Goal: Task Accomplishment & Management: Use online tool/utility

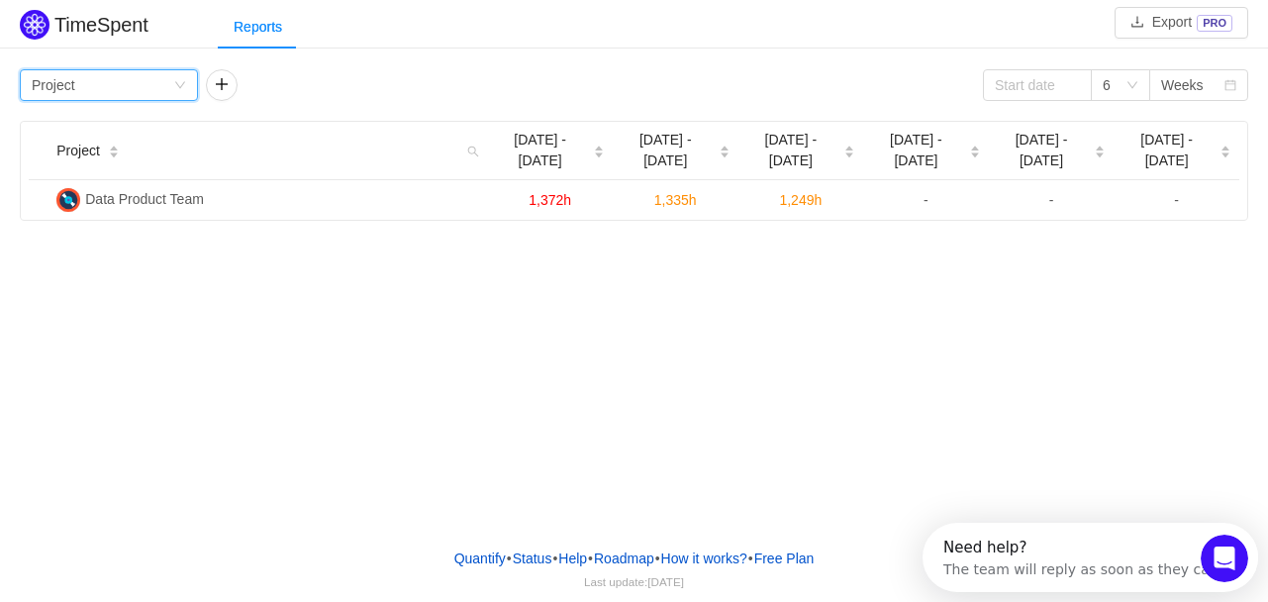
click at [158, 85] on div "Group by Project" at bounding box center [103, 85] width 142 height 30
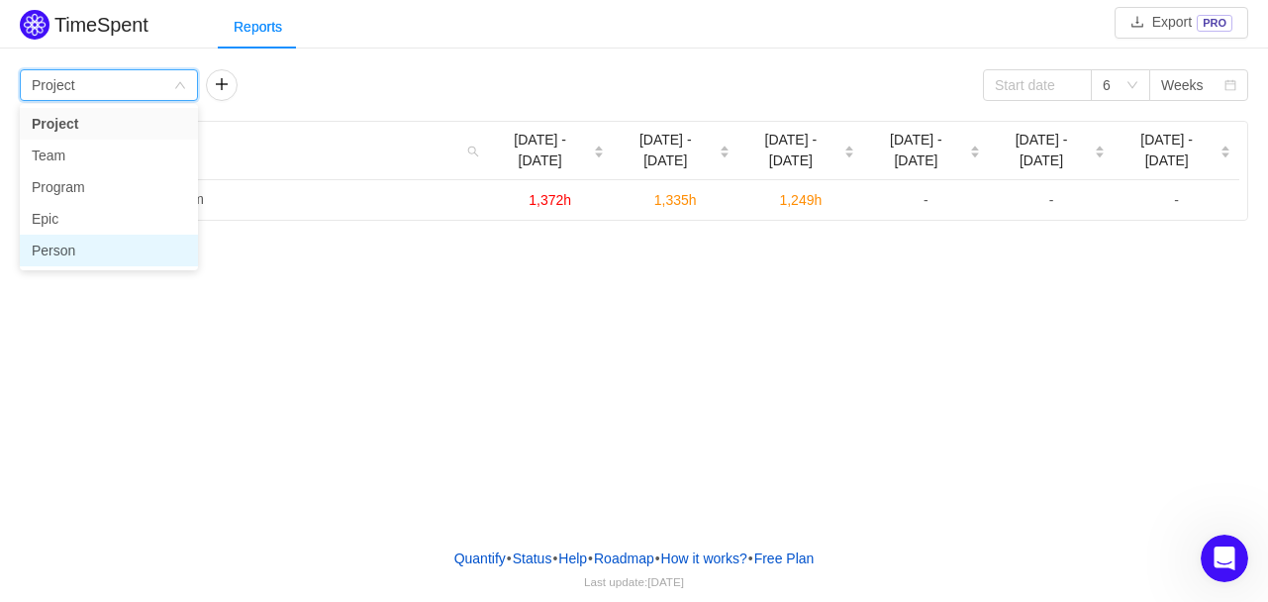
click at [123, 249] on li "Person" at bounding box center [109, 251] width 178 height 32
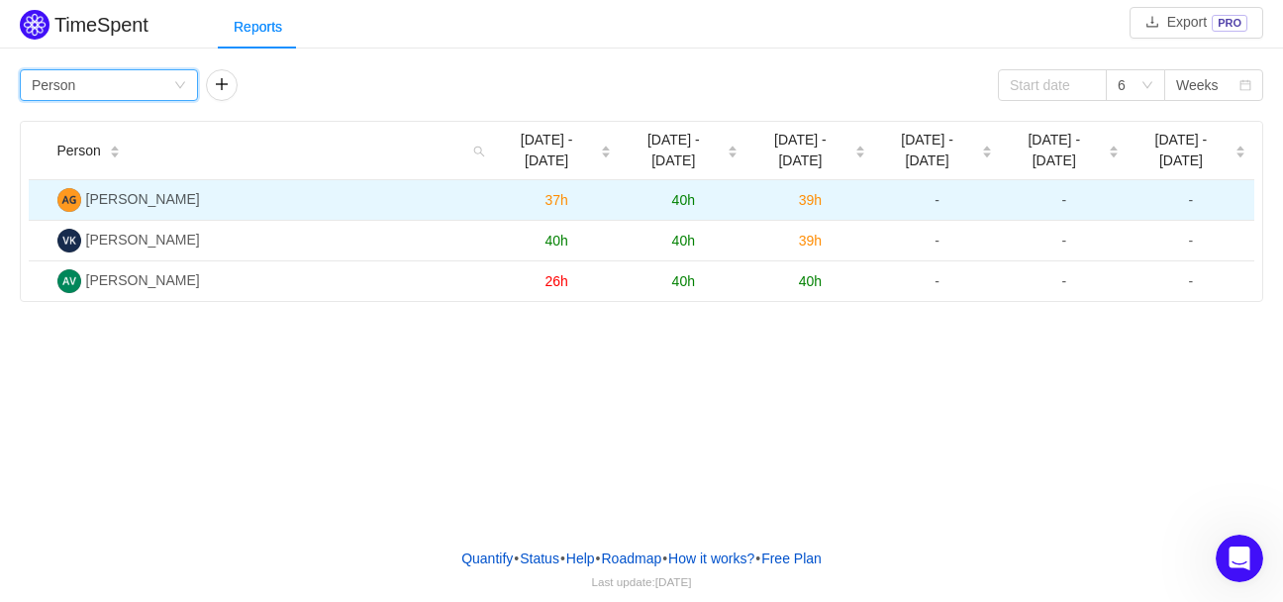
click at [155, 191] on span "[PERSON_NAME]" at bounding box center [143, 199] width 114 height 16
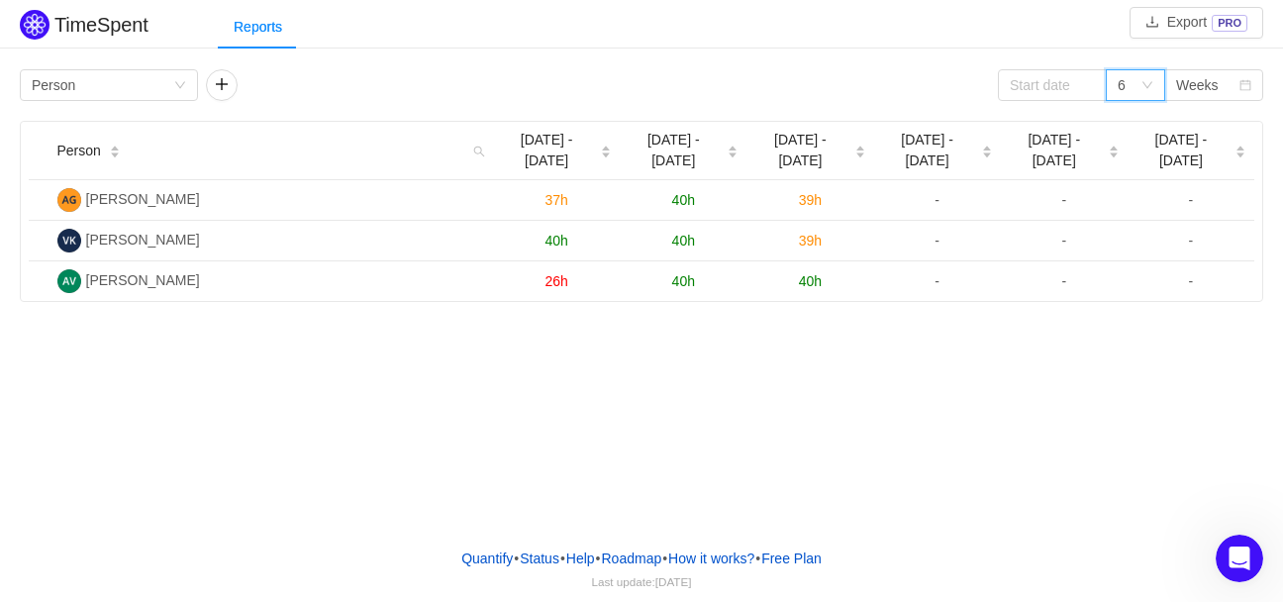
click at [1139, 86] on div "6" at bounding box center [1129, 85] width 23 height 30
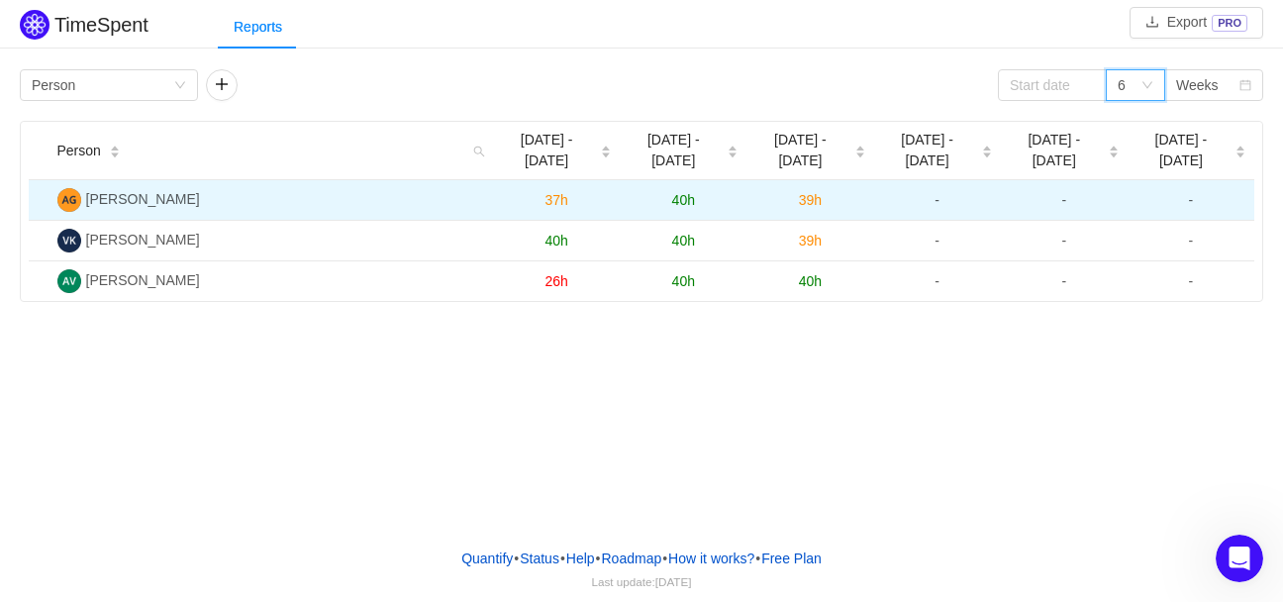
click at [119, 191] on span "[PERSON_NAME]" at bounding box center [143, 199] width 114 height 16
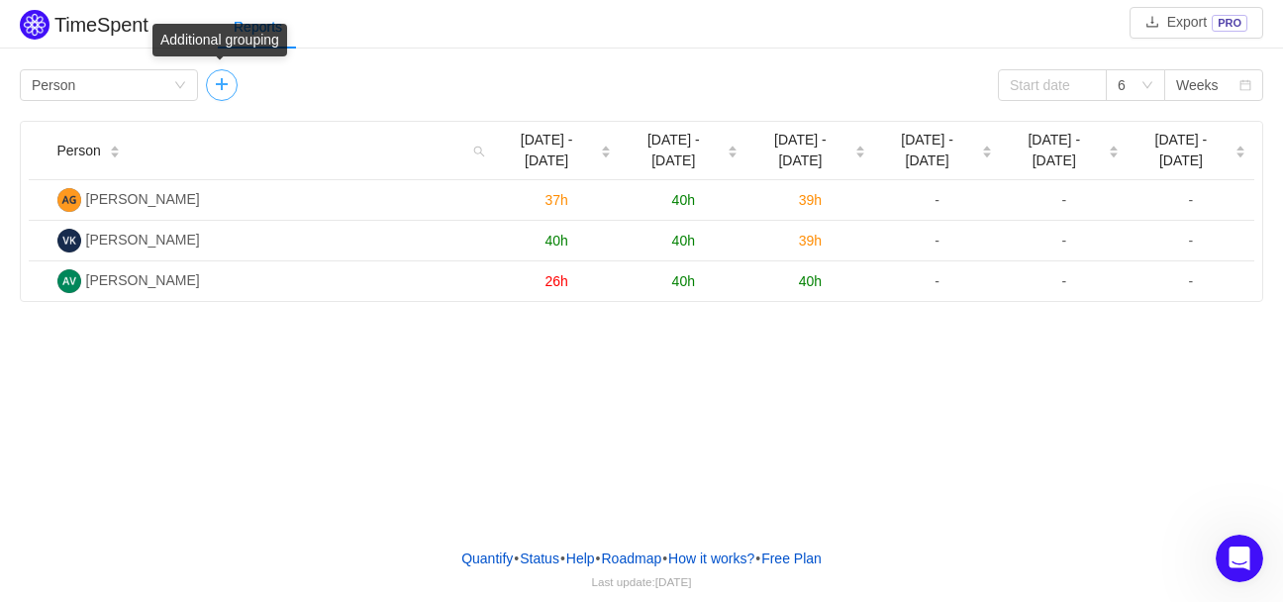
click at [230, 83] on button "button" at bounding box center [222, 85] width 32 height 32
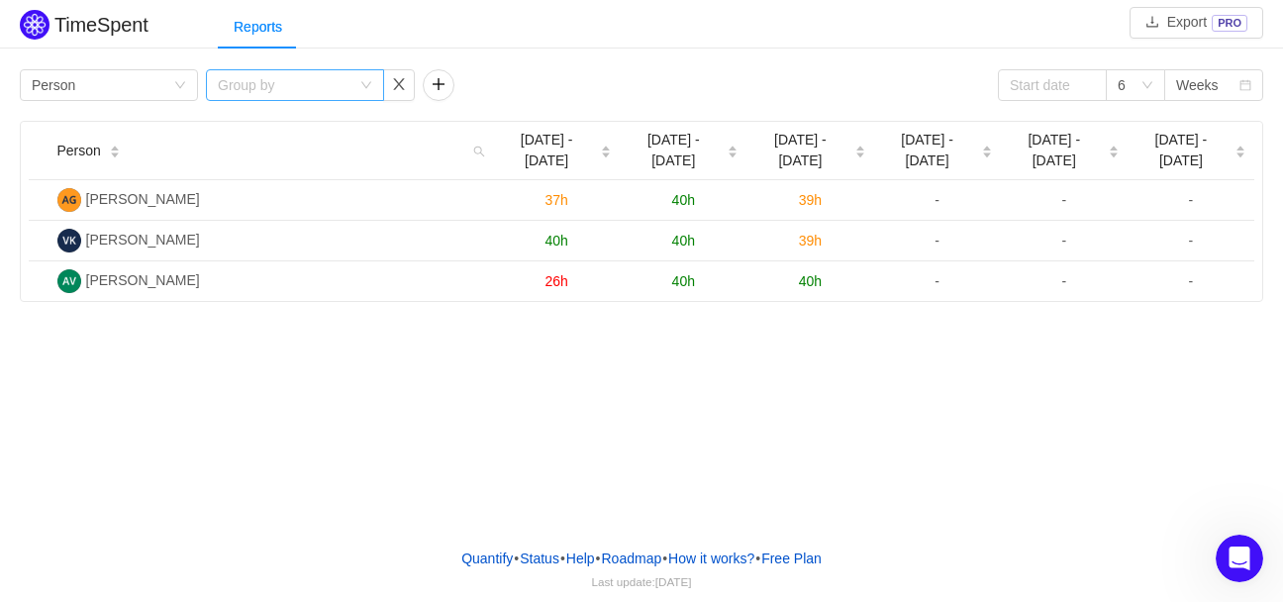
click at [326, 91] on div "Group by" at bounding box center [284, 85] width 133 height 20
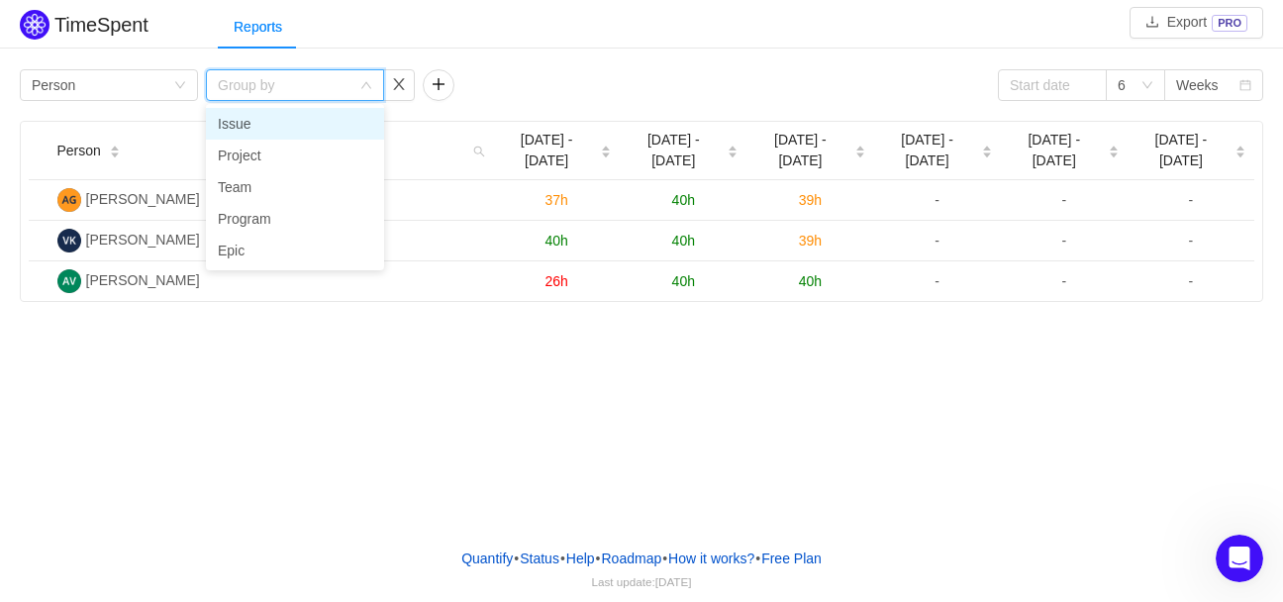
click at [299, 127] on li "Issue" at bounding box center [295, 124] width 178 height 32
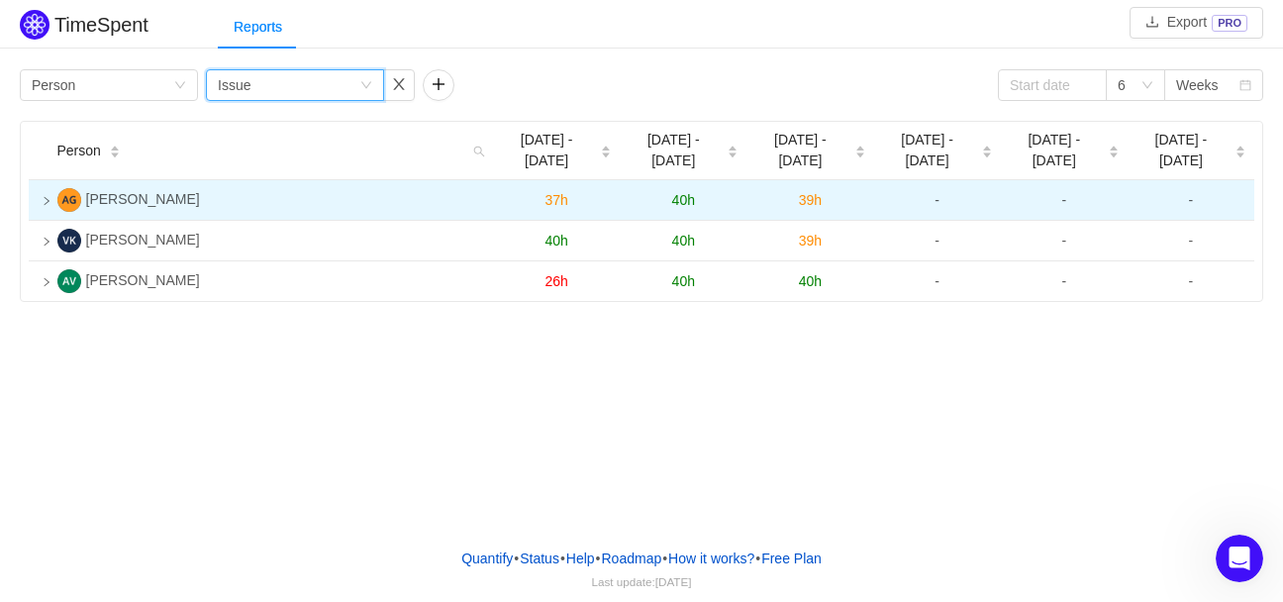
click at [40, 182] on td at bounding box center [39, 200] width 21 height 41
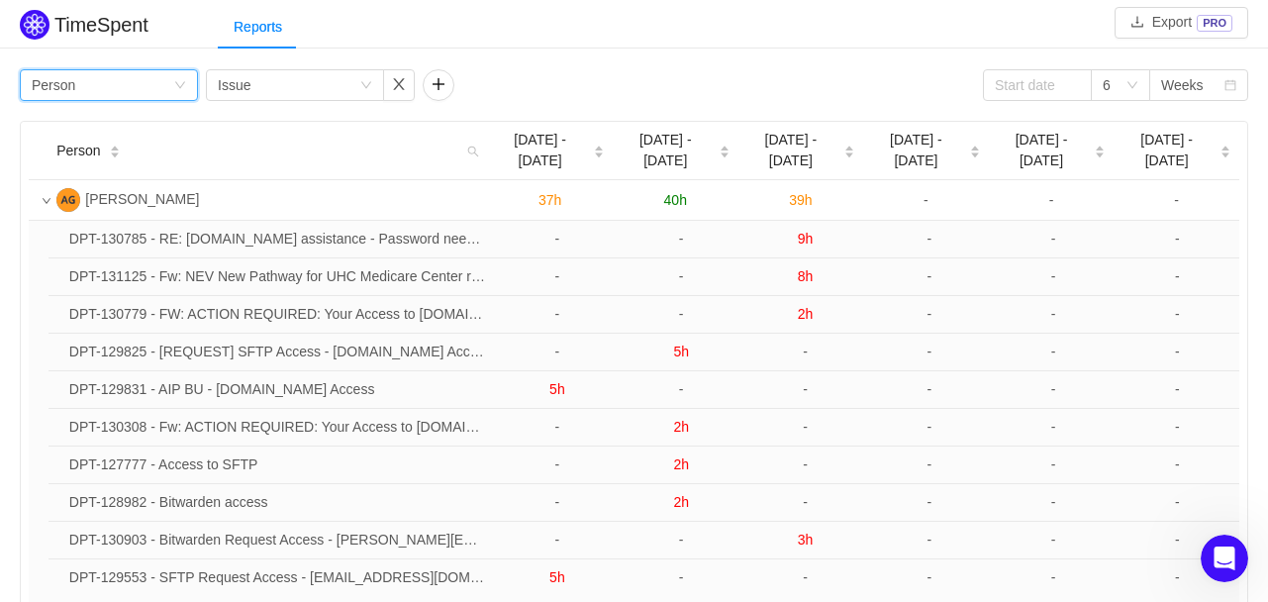
click at [138, 92] on div "Group by Person" at bounding box center [103, 85] width 142 height 30
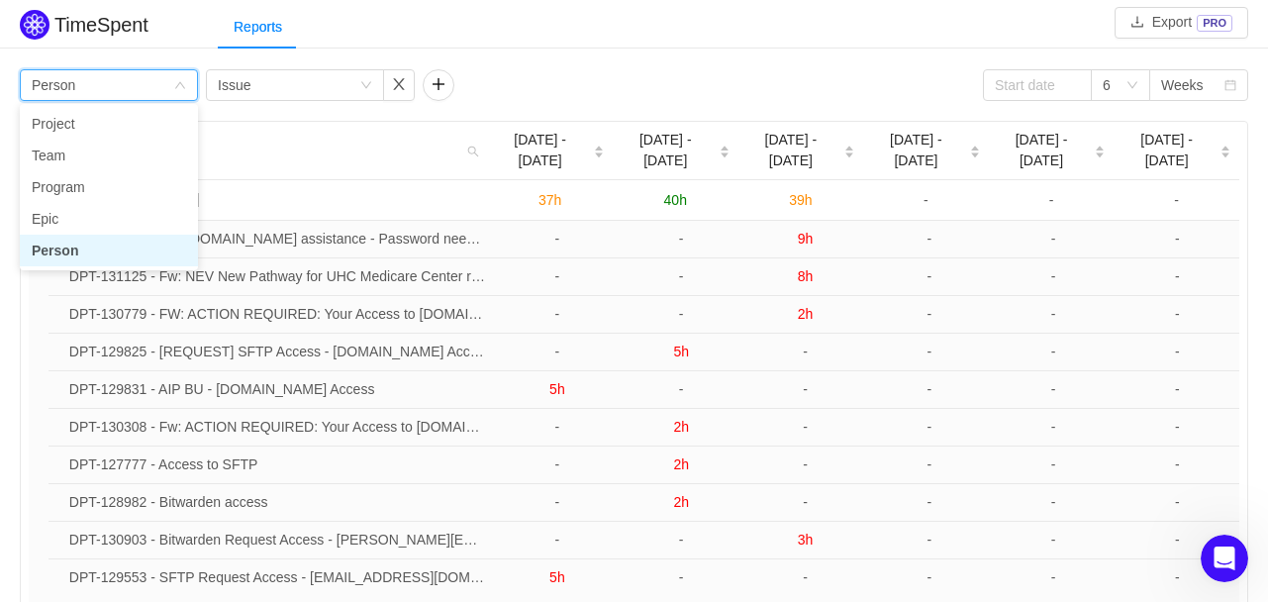
click at [138, 92] on div "Group by Person" at bounding box center [103, 85] width 142 height 30
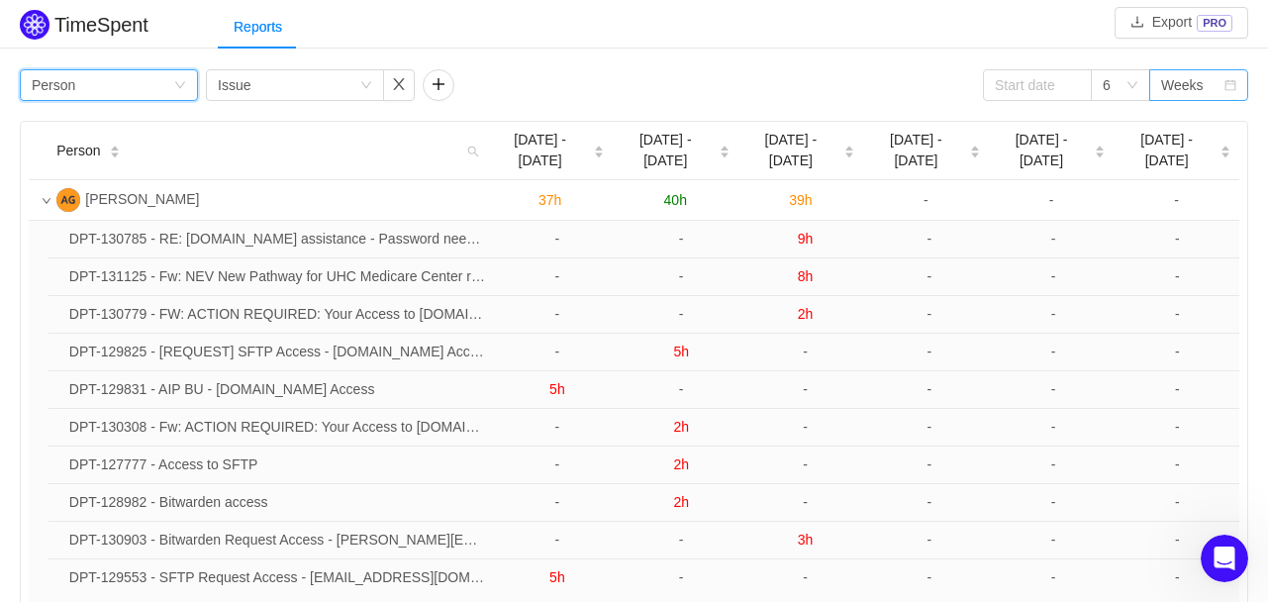
click at [1194, 78] on div "Weeks" at bounding box center [1182, 85] width 43 height 30
click at [1123, 86] on div "6" at bounding box center [1114, 85] width 23 height 30
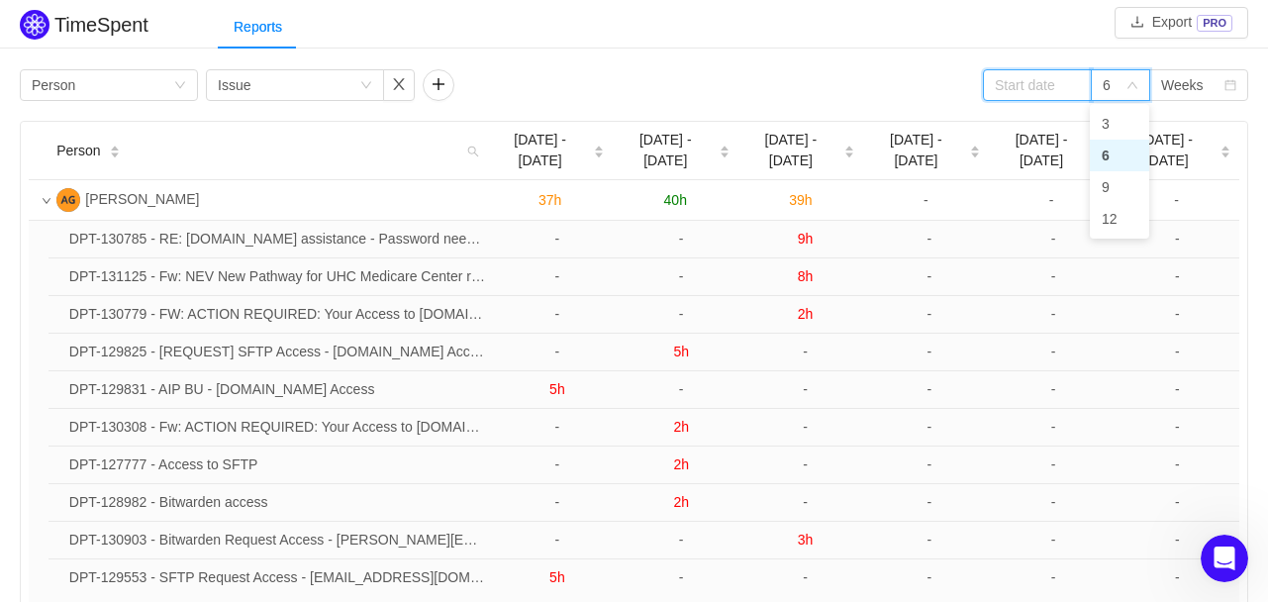
click at [1059, 82] on input at bounding box center [1037, 85] width 109 height 32
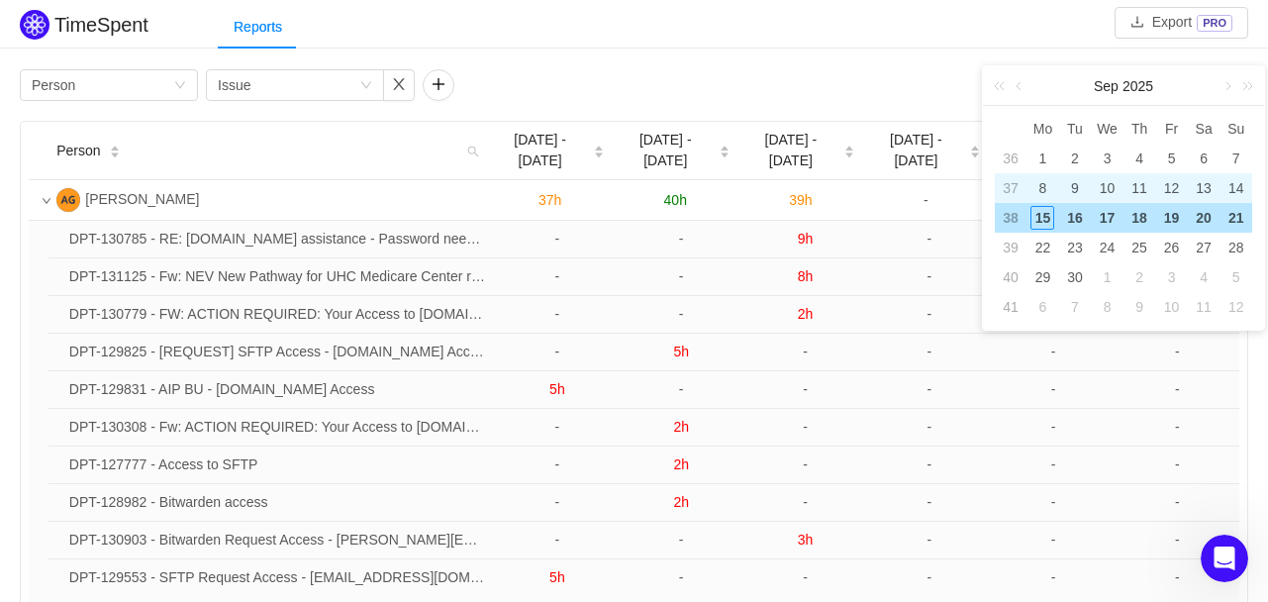
click at [1045, 189] on div "8" at bounding box center [1043, 188] width 24 height 24
type input "[DATE]"
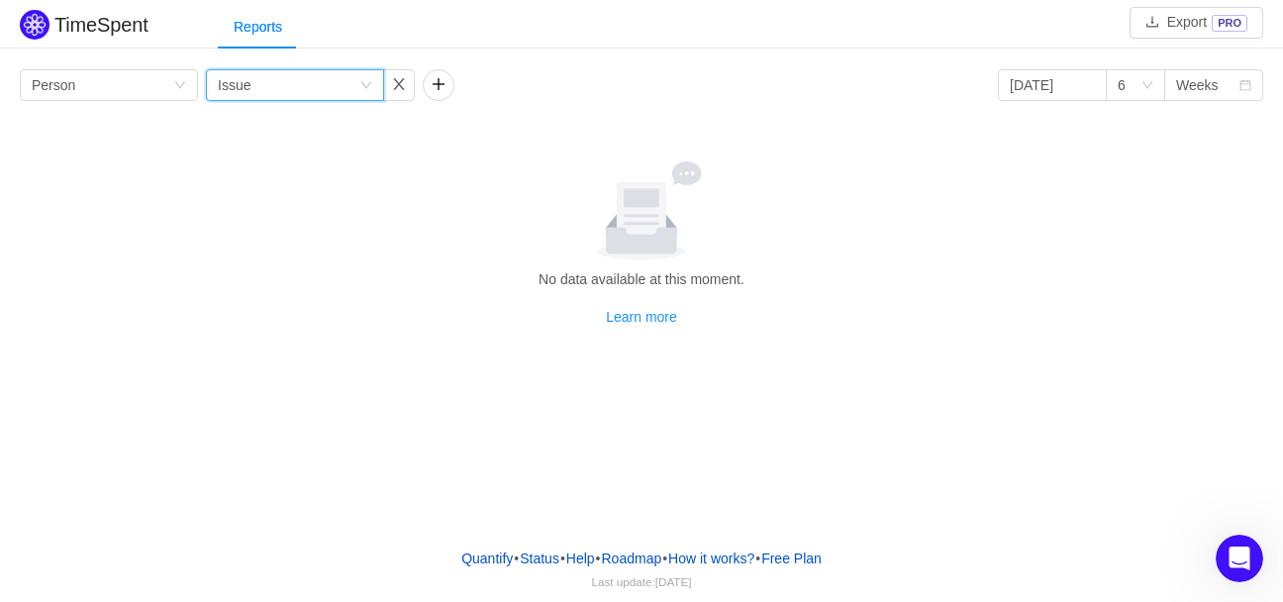
click at [306, 94] on div "Group by Issue" at bounding box center [289, 85] width 142 height 30
click at [1124, 94] on div "6" at bounding box center [1122, 85] width 8 height 30
click at [1133, 126] on li "3" at bounding box center [1135, 124] width 59 height 32
click at [1186, 91] on div "Weeks" at bounding box center [1197, 85] width 43 height 30
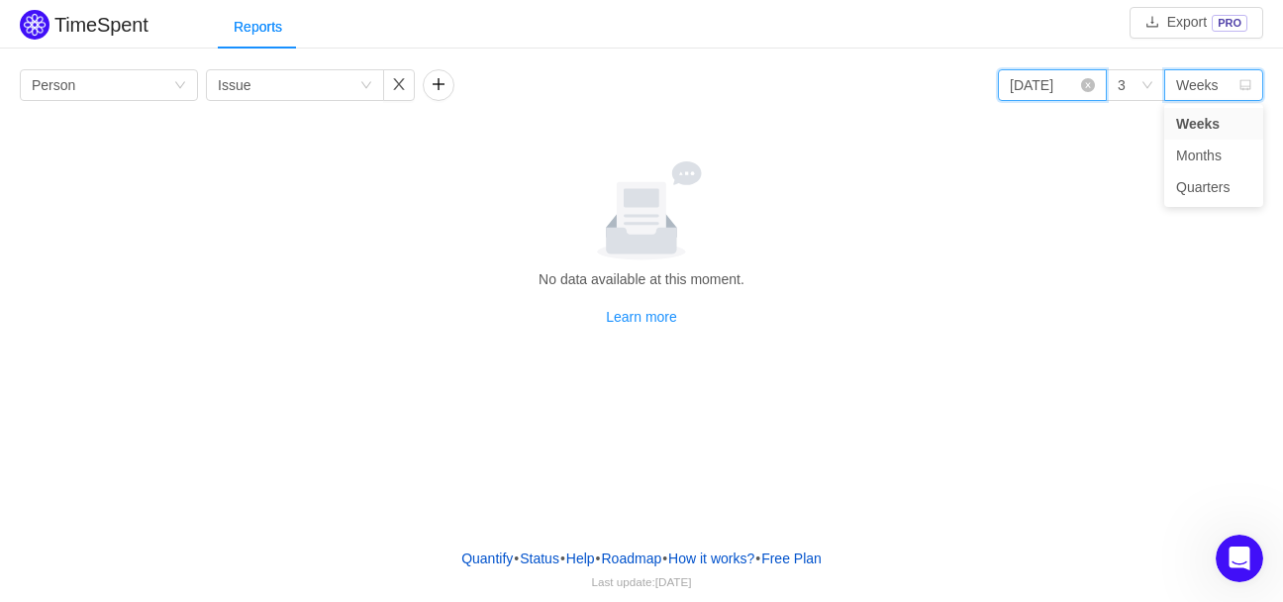
click at [1065, 87] on input "[DATE]" at bounding box center [1052, 85] width 109 height 32
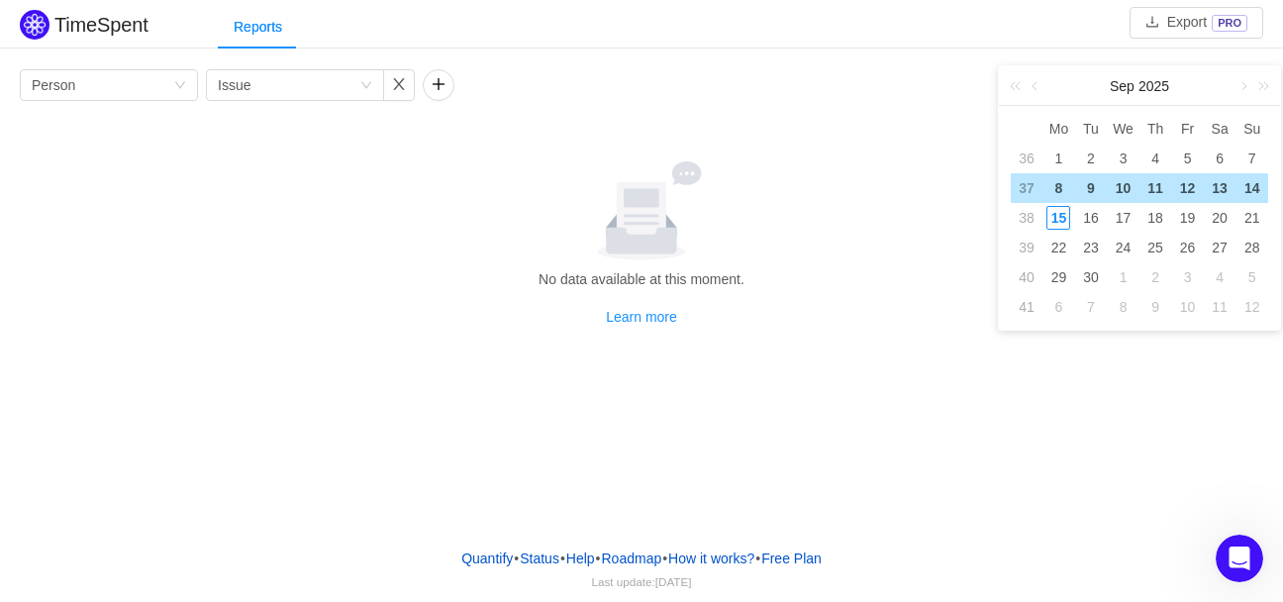
click at [1061, 192] on div "8" at bounding box center [1059, 188] width 24 height 24
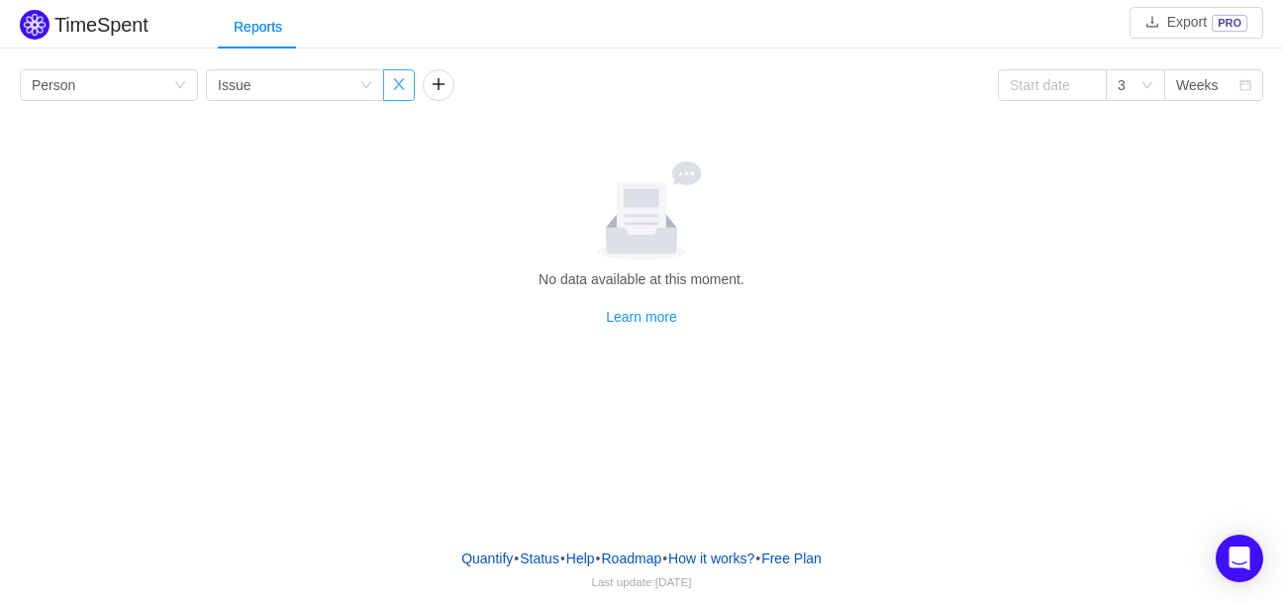
click at [396, 83] on button "button" at bounding box center [399, 85] width 32 height 32
click at [84, 84] on div "Group by Person" at bounding box center [103, 85] width 142 height 30
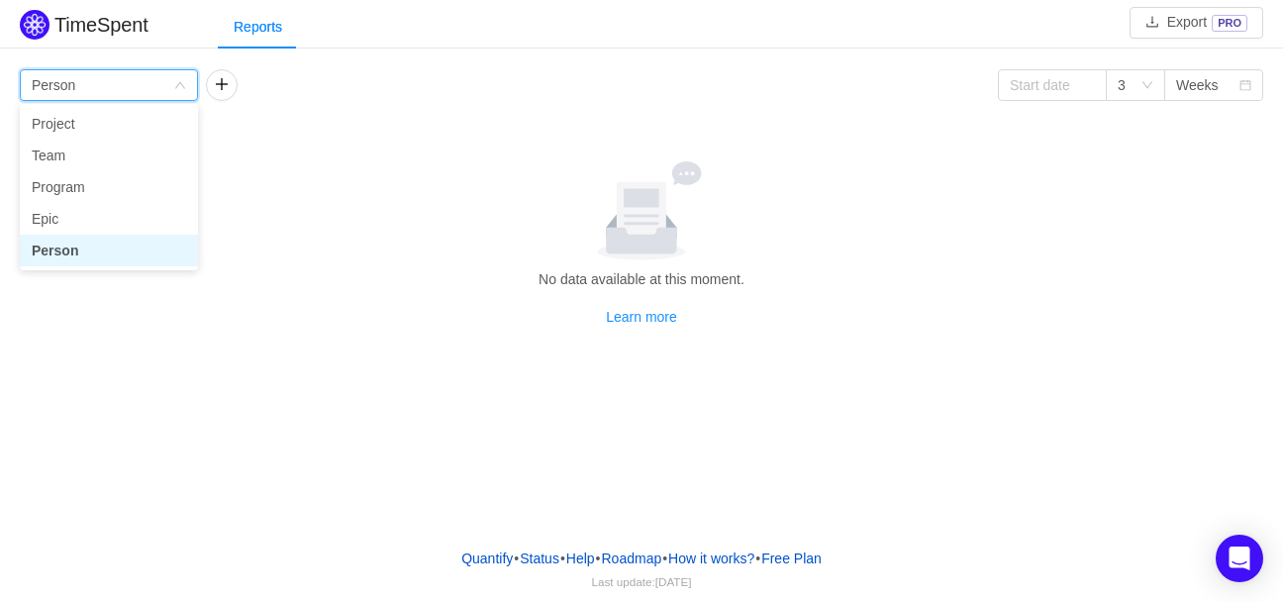
click at [82, 249] on li "Person" at bounding box center [109, 251] width 178 height 32
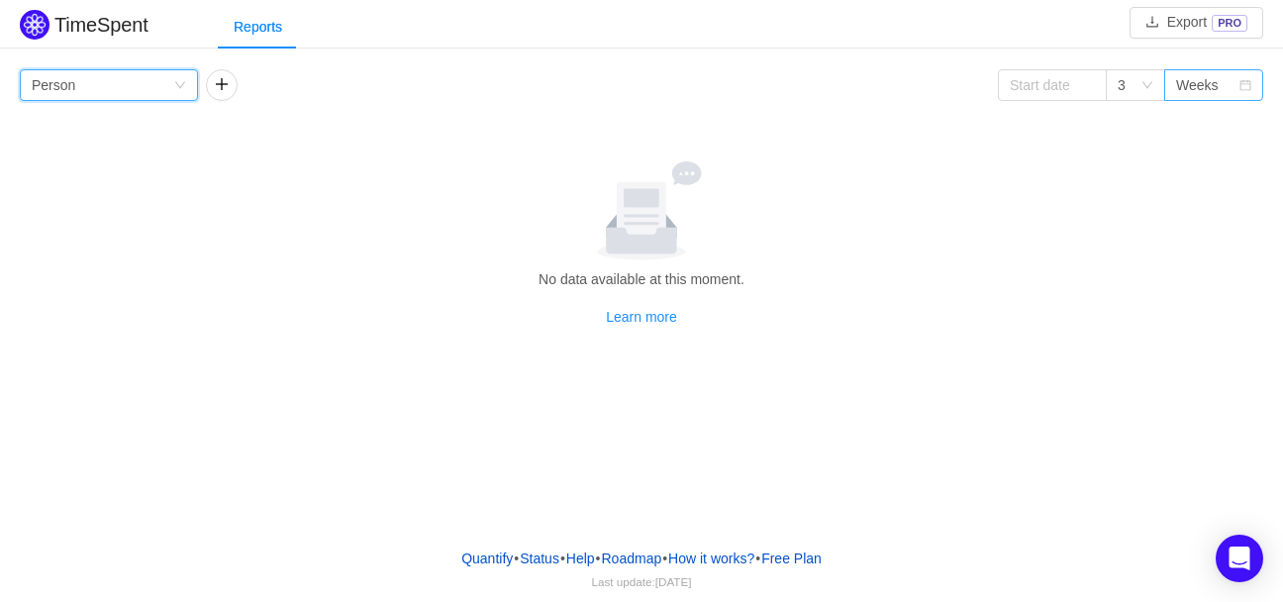
click at [1173, 89] on div "Weeks" at bounding box center [1213, 85] width 99 height 32
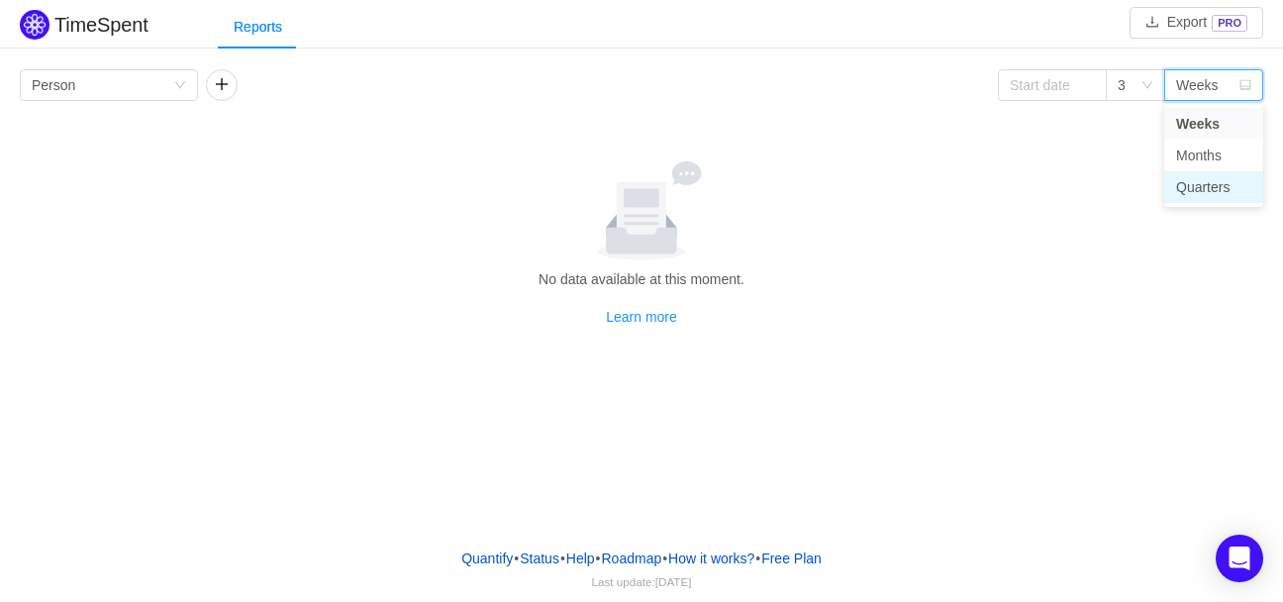
click at [1203, 189] on li "Quarters" at bounding box center [1213, 187] width 99 height 32
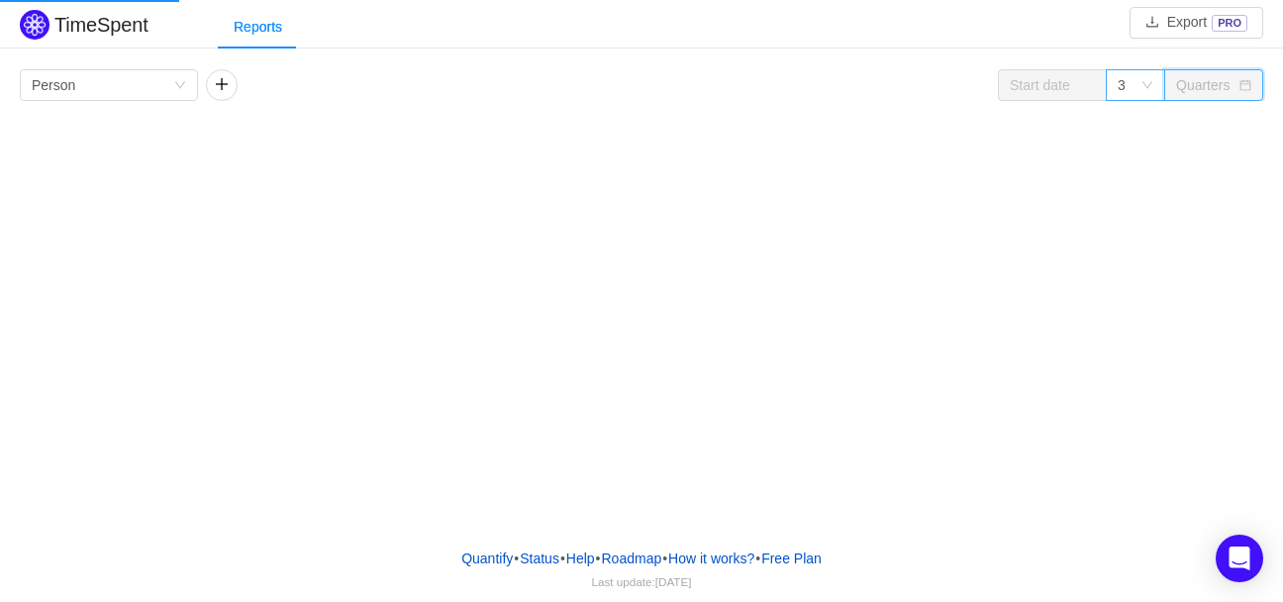
click at [1133, 79] on div "3" at bounding box center [1129, 85] width 23 height 30
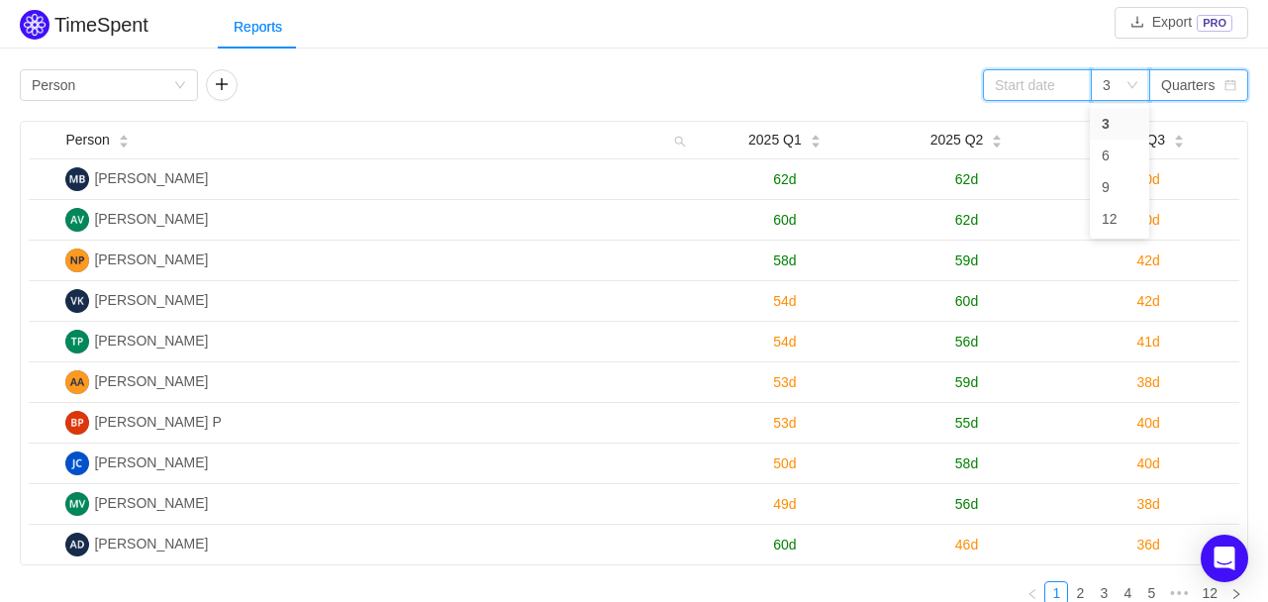
click at [1061, 82] on input at bounding box center [1037, 85] width 109 height 32
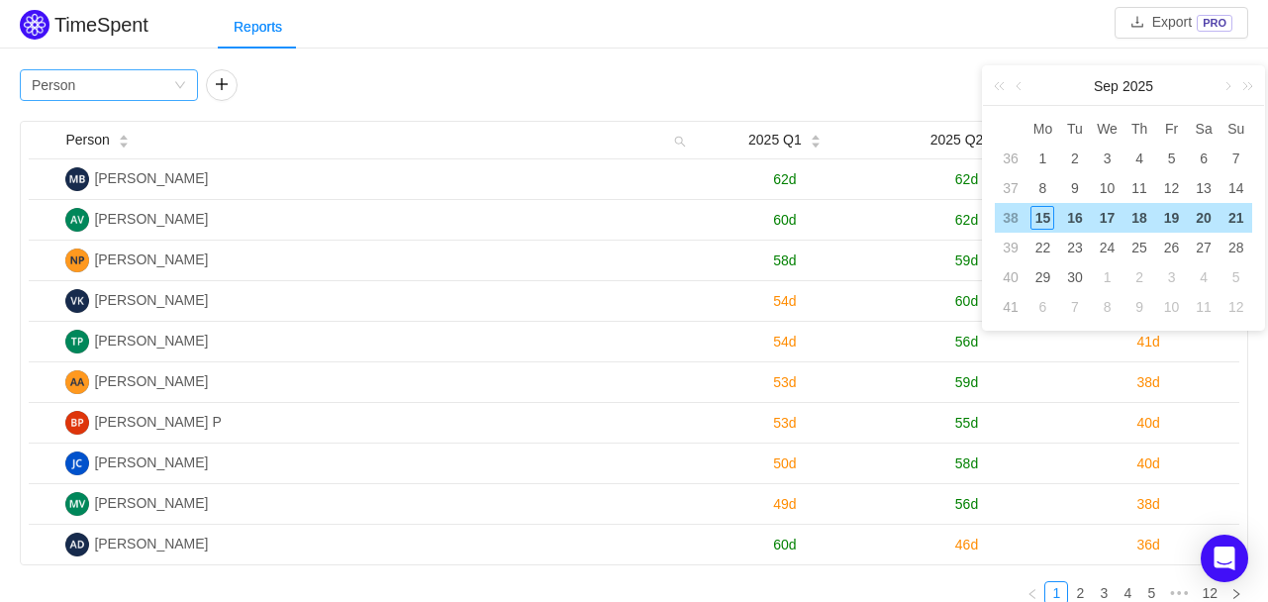
click at [162, 82] on div "Group by Person" at bounding box center [103, 85] width 142 height 30
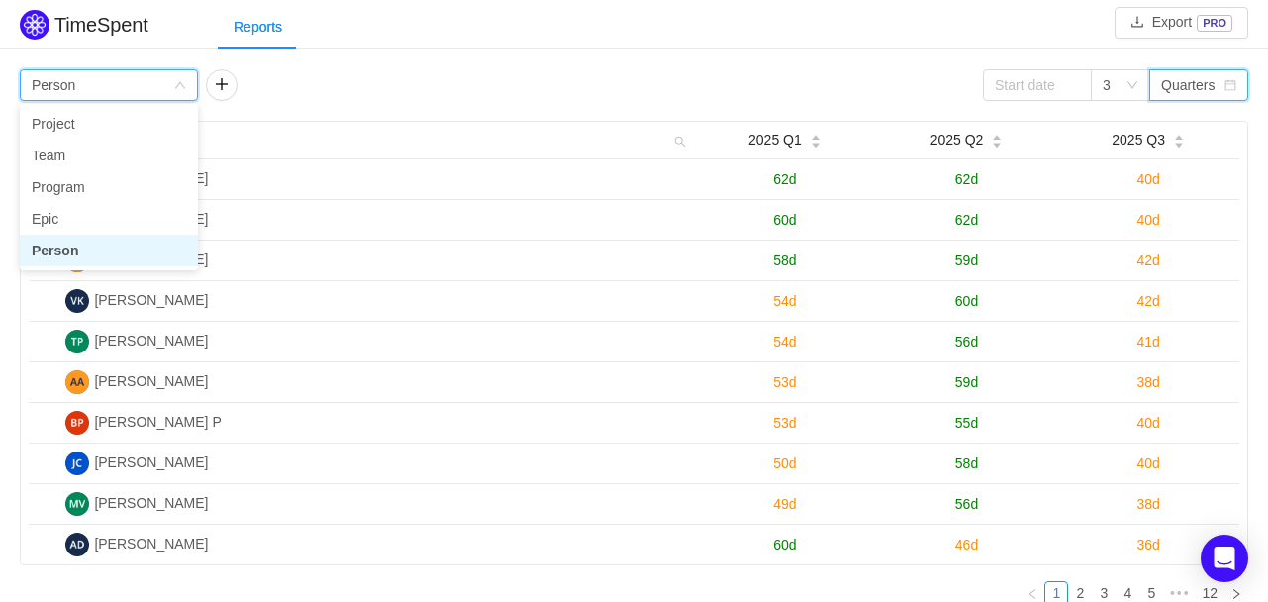
click at [162, 82] on div "Group by Person" at bounding box center [103, 85] width 142 height 30
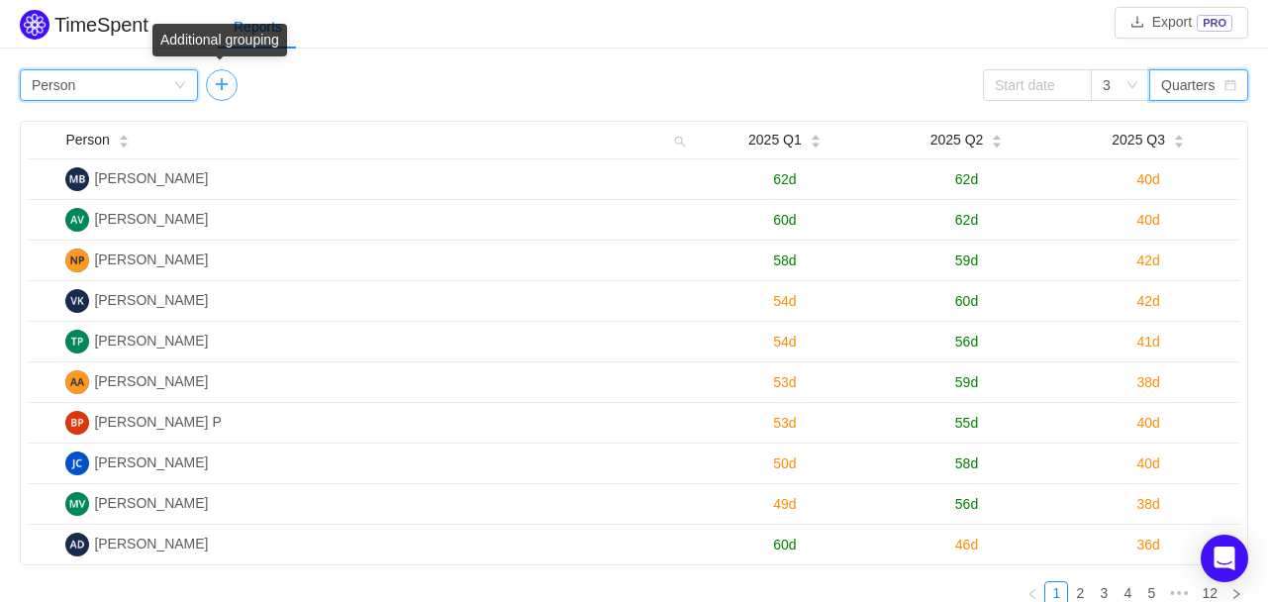
click at [236, 90] on button "button" at bounding box center [222, 85] width 32 height 32
click at [99, 89] on div "Group by Person" at bounding box center [103, 85] width 142 height 30
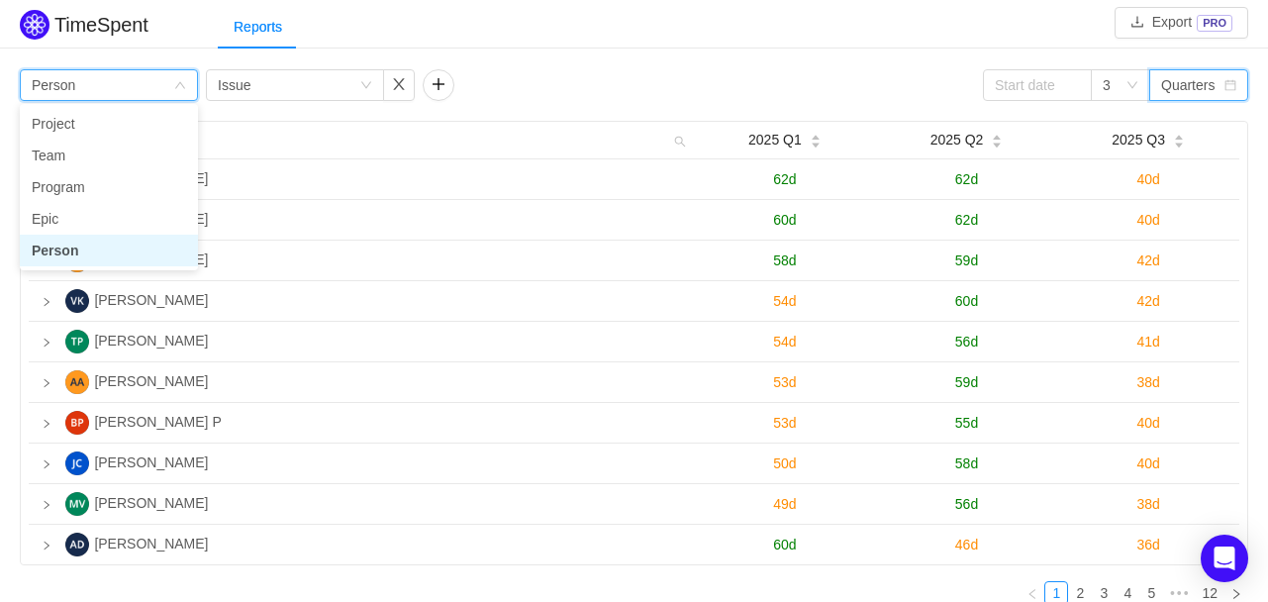
click at [95, 253] on li "Person" at bounding box center [109, 251] width 178 height 32
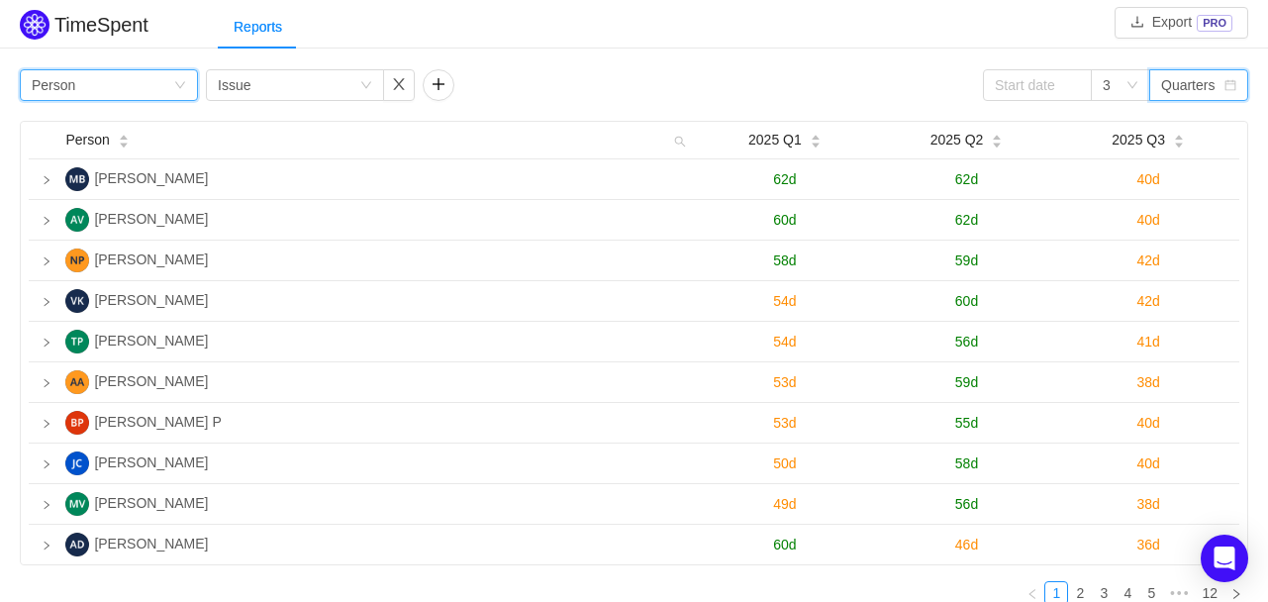
click at [547, 91] on div "Group by Person Group by Issue 3 Quarters" at bounding box center [634, 85] width 1229 height 32
